Goal: Task Accomplishment & Management: Manage account settings

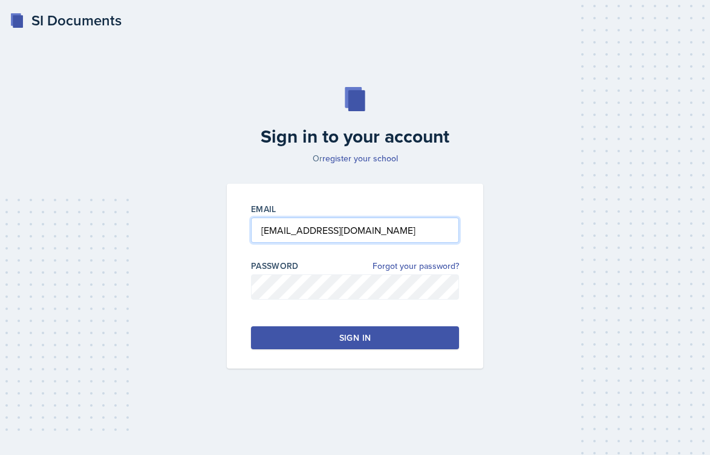
type input "[EMAIL_ADDRESS][DOMAIN_NAME]"
click at [305, 342] on button "Sign in" at bounding box center [355, 338] width 208 height 23
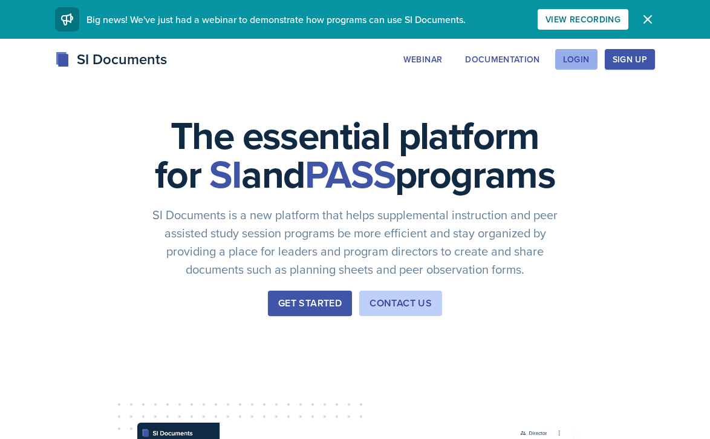
click at [584, 64] on div "Login" at bounding box center [576, 59] width 27 height 10
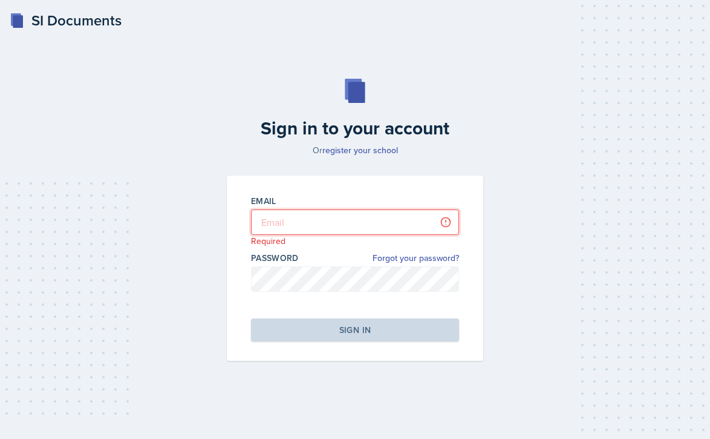
type input "[EMAIL_ADDRESS][DOMAIN_NAME]"
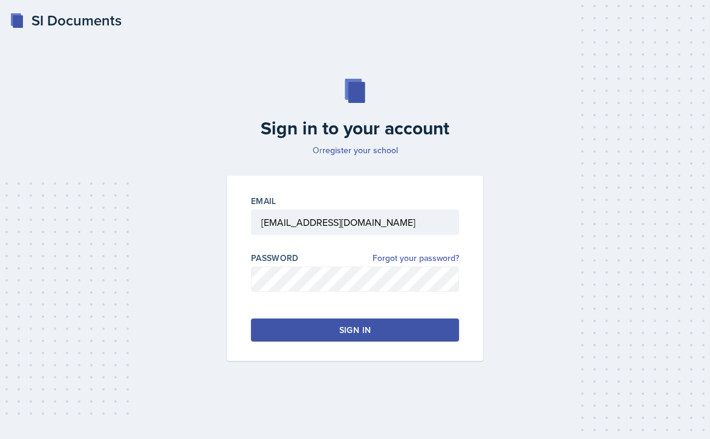
click at [341, 327] on div "Sign in" at bounding box center [354, 330] width 31 height 12
click at [214, 283] on div "Sign in to your account Or register your school Email cmesser2@students.kennesa…" at bounding box center [355, 219] width 681 height 359
click at [277, 335] on button "Sign in" at bounding box center [355, 329] width 208 height 23
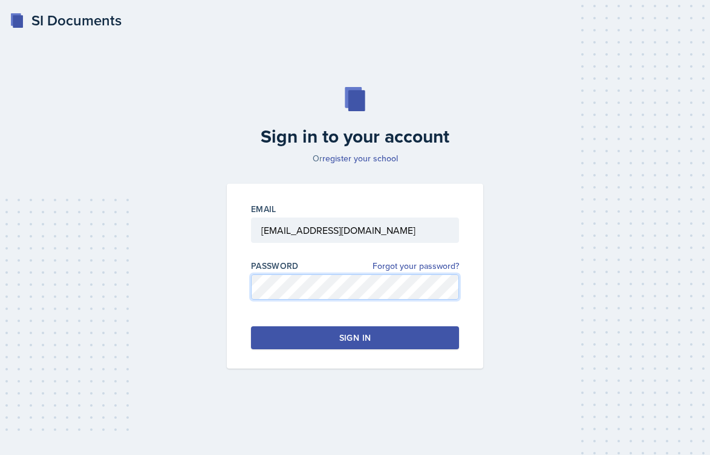
click at [220, 273] on div "Email cmesser2@students.kennesaw.edu Password Forgot your password? Sign in" at bounding box center [355, 276] width 271 height 185
click at [257, 338] on button "Sign in" at bounding box center [355, 338] width 208 height 23
